Goal: Find specific fact: Find specific fact

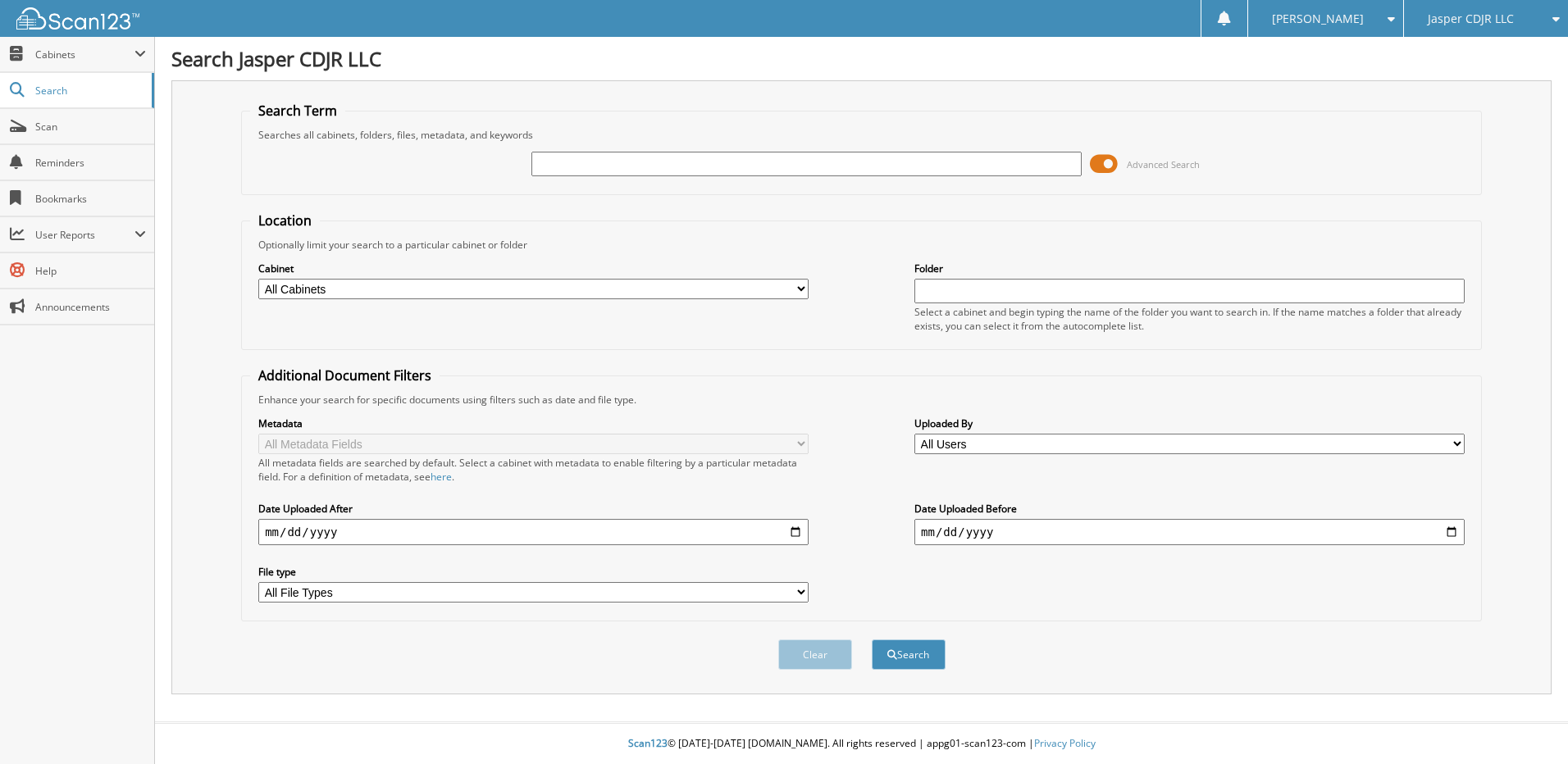
click at [583, 167] on input "text" at bounding box center [807, 164] width 550 height 24
type input "302562A"
click at [872, 640] on button "Search" at bounding box center [908, 654] width 73 height 30
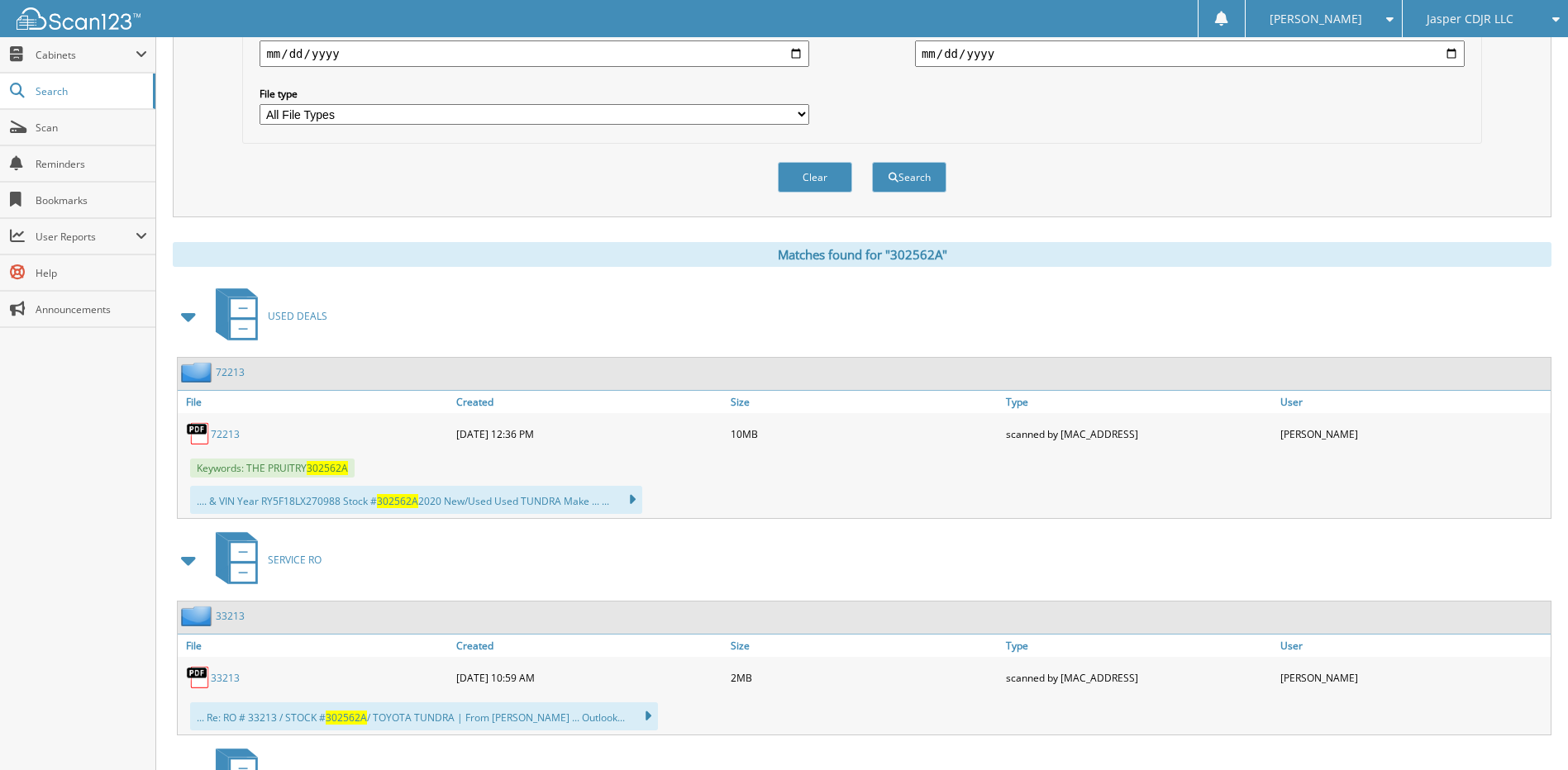
scroll to position [482, 0]
click at [226, 430] on link "72213" at bounding box center [225, 435] width 29 height 14
